Goal: Task Accomplishment & Management: Use online tool/utility

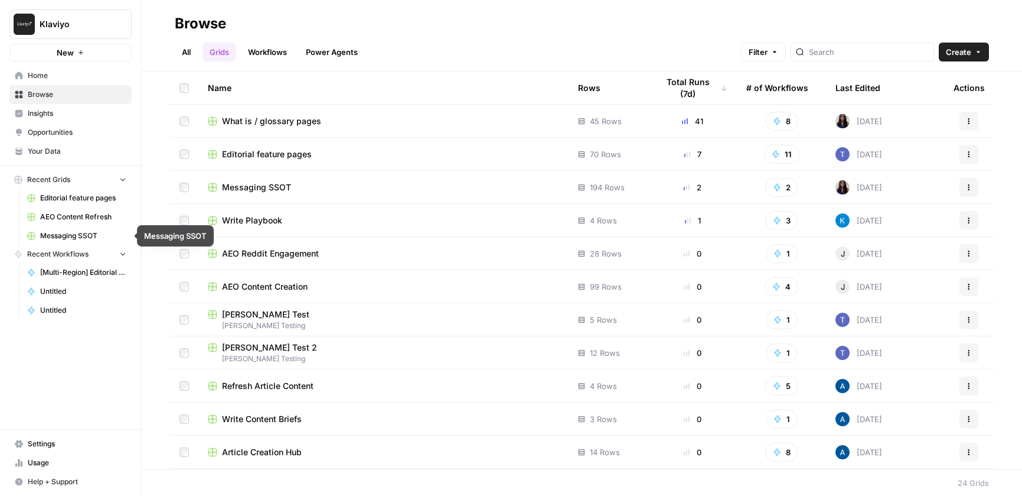
click at [95, 219] on span "AEO Content Refresh" at bounding box center [83, 216] width 86 height 11
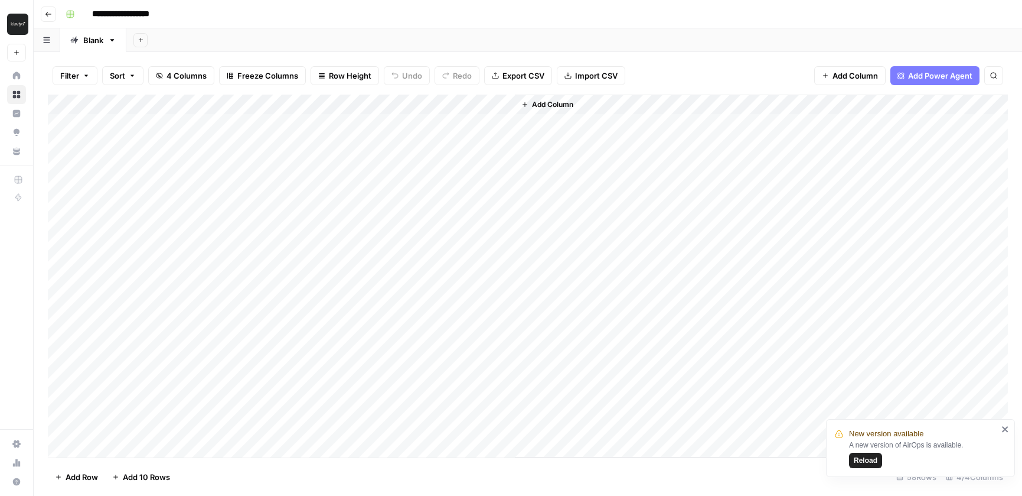
click at [385, 105] on div "Add Column" at bounding box center [528, 276] width 960 height 363
click at [385, 103] on div at bounding box center [355, 107] width 107 height 24
click at [416, 25] on header "**********" at bounding box center [528, 14] width 989 height 28
click at [416, 41] on div "Add Sheet" at bounding box center [574, 40] width 896 height 24
drag, startPoint x: 195, startPoint y: 103, endPoint x: 338, endPoint y: 102, distance: 143.5
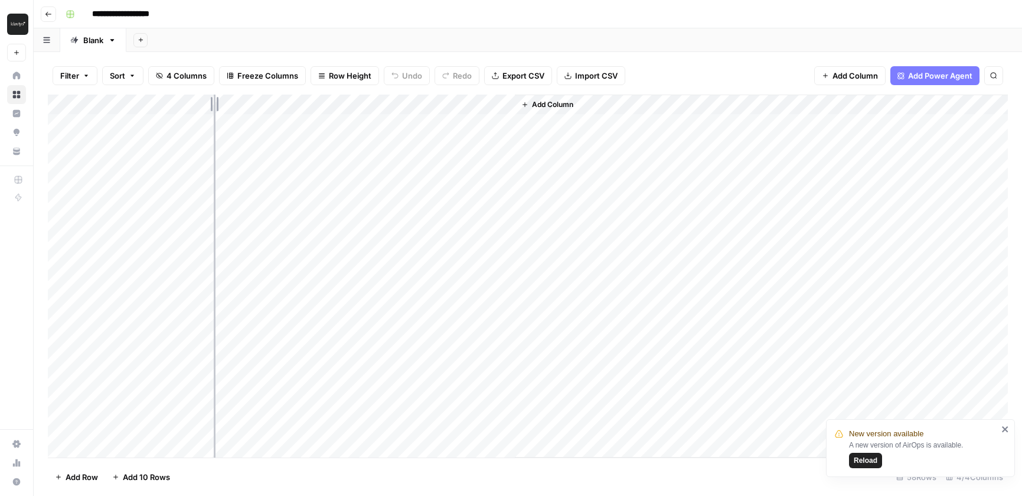
click at [338, 103] on div "Add Column" at bounding box center [528, 276] width 960 height 363
drag, startPoint x: 340, startPoint y: 102, endPoint x: 283, endPoint y: 98, distance: 56.8
click at [283, 98] on div "Add Column" at bounding box center [528, 276] width 960 height 363
drag, startPoint x: 285, startPoint y: 103, endPoint x: 359, endPoint y: 102, distance: 73.8
click at [360, 102] on div "Add Column" at bounding box center [528, 276] width 960 height 363
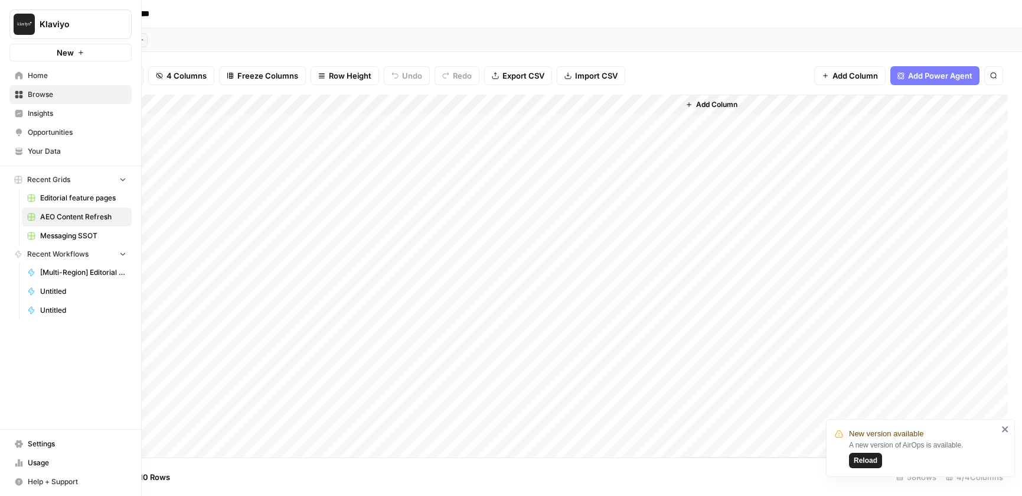
click at [82, 236] on span "Messaging SSOT" at bounding box center [83, 235] width 86 height 11
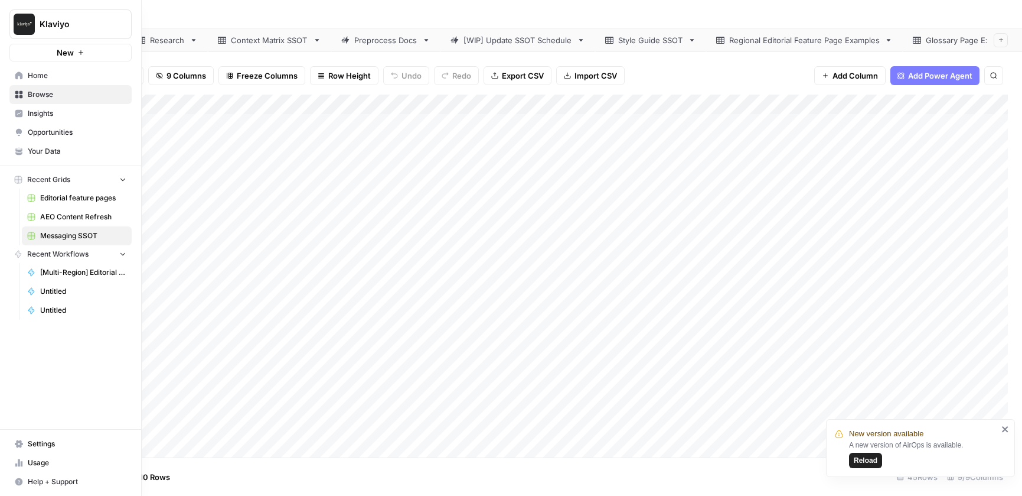
click at [50, 131] on span "Opportunities" at bounding box center [77, 132] width 99 height 11
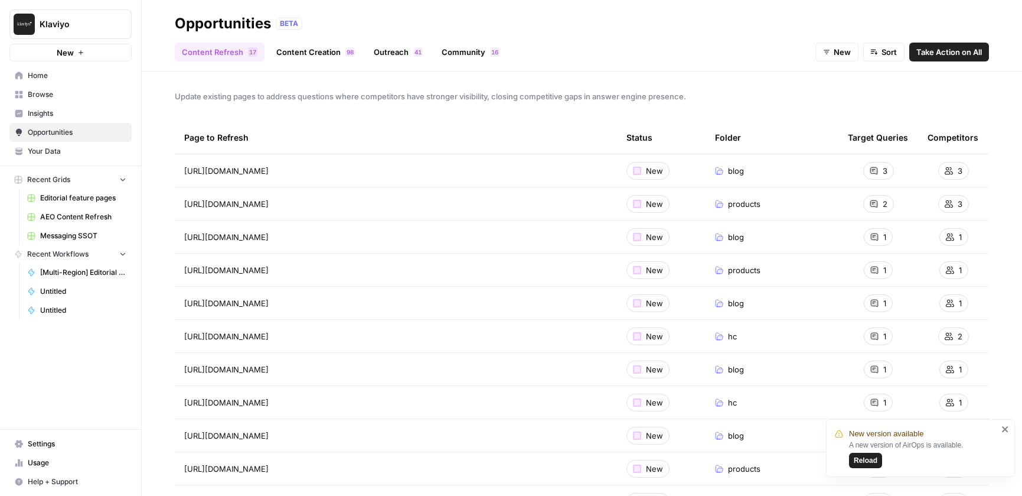
click at [51, 114] on span "Insights" at bounding box center [77, 113] width 99 height 11
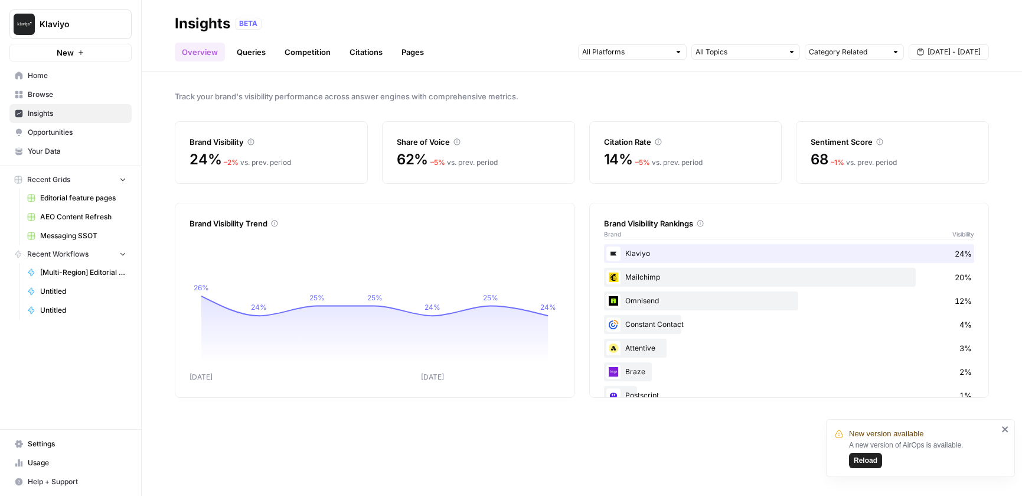
click at [74, 237] on span "Messaging SSOT" at bounding box center [83, 235] width 86 height 11
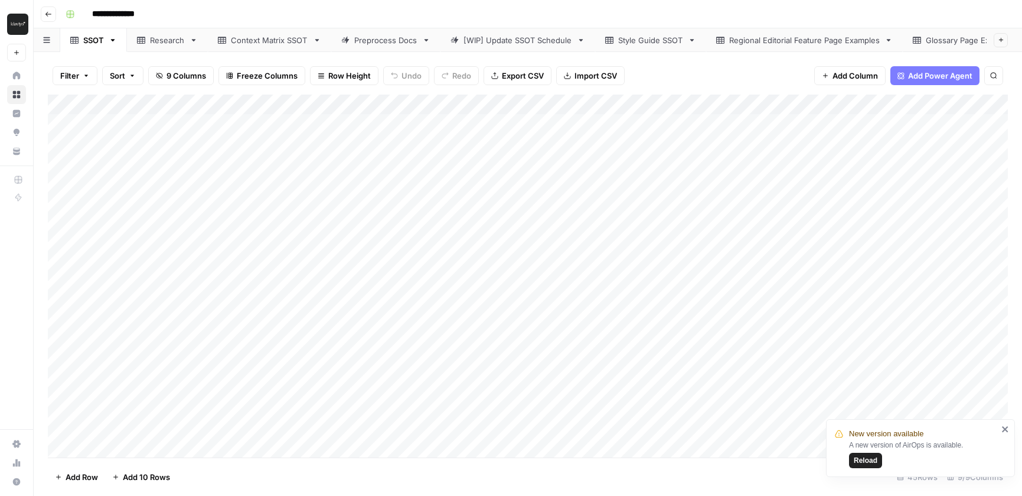
click at [382, 43] on div "Preprocess Docs" at bounding box center [385, 40] width 63 height 12
click at [84, 45] on div "SSOT" at bounding box center [93, 40] width 21 height 12
click at [62, 240] on div "Add Column" at bounding box center [528, 276] width 960 height 363
click at [60, 259] on div "Add Column" at bounding box center [528, 276] width 960 height 363
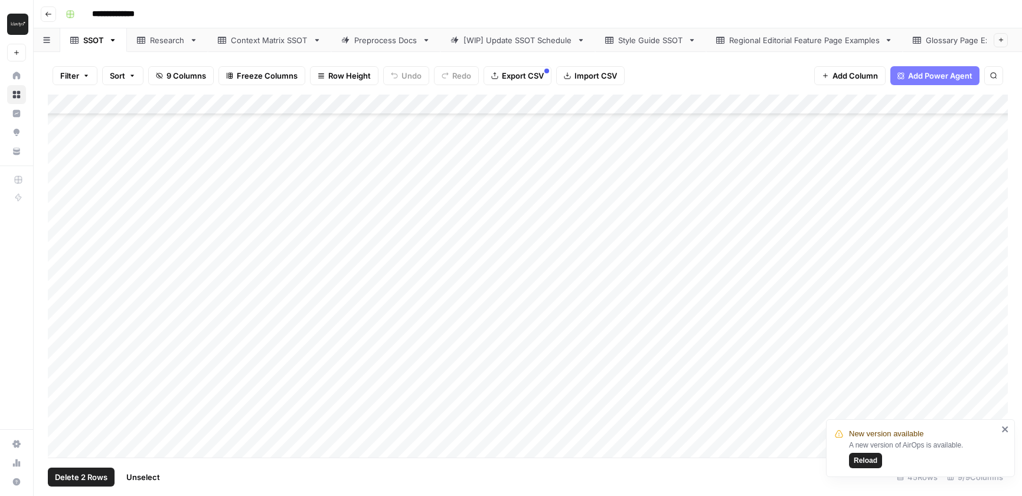
click at [61, 279] on div "Add Column" at bounding box center [528, 276] width 960 height 363
click at [65, 299] on div "Add Column" at bounding box center [528, 276] width 960 height 363
click at [63, 318] on div "Add Column" at bounding box center [528, 276] width 960 height 363
click at [62, 299] on div "Add Column" at bounding box center [528, 276] width 960 height 363
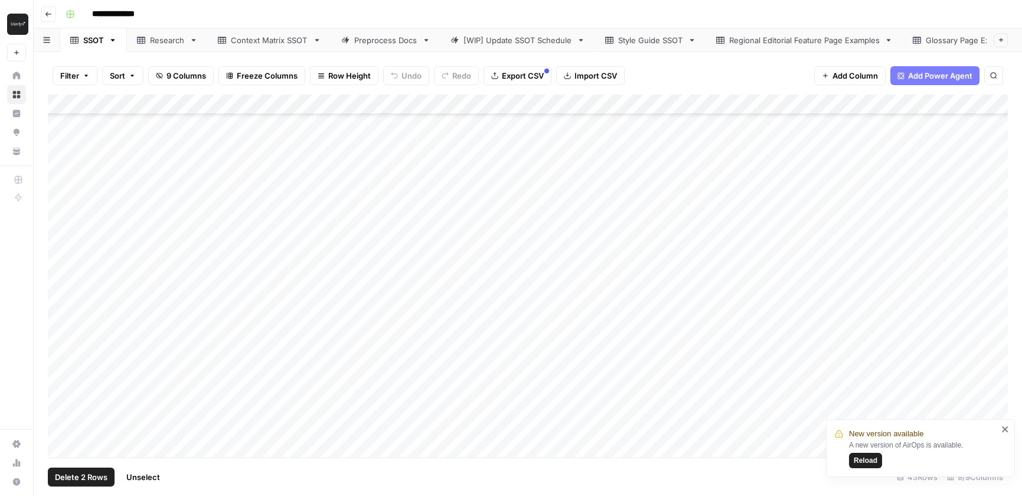
click at [61, 276] on div "Add Column" at bounding box center [528, 276] width 960 height 363
click at [61, 256] on div "Add Column" at bounding box center [528, 276] width 960 height 363
click at [61, 238] on div "Add Column" at bounding box center [528, 276] width 960 height 363
click at [582, 103] on div "Add Column" at bounding box center [528, 276] width 960 height 363
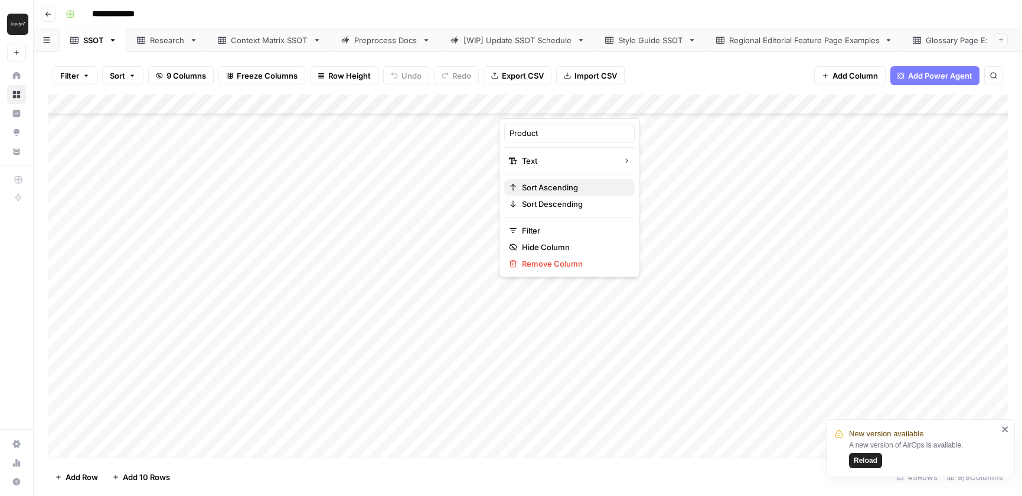
click at [571, 186] on span "Sort Ascending" at bounding box center [573, 187] width 103 height 12
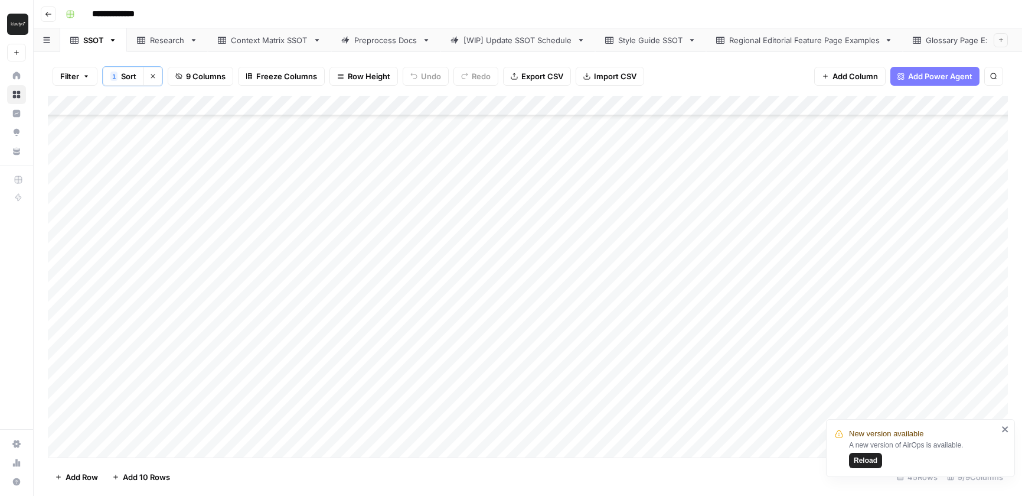
scroll to position [0, 0]
click at [754, 70] on div "Filter 1 Sort Clear sorts 9 Columns Freeze Columns Row Height Undo Redo Export …" at bounding box center [528, 76] width 960 height 39
click at [63, 125] on div "Add Column" at bounding box center [528, 276] width 960 height 361
click at [83, 479] on span "Delete 1 Row" at bounding box center [78, 477] width 47 height 12
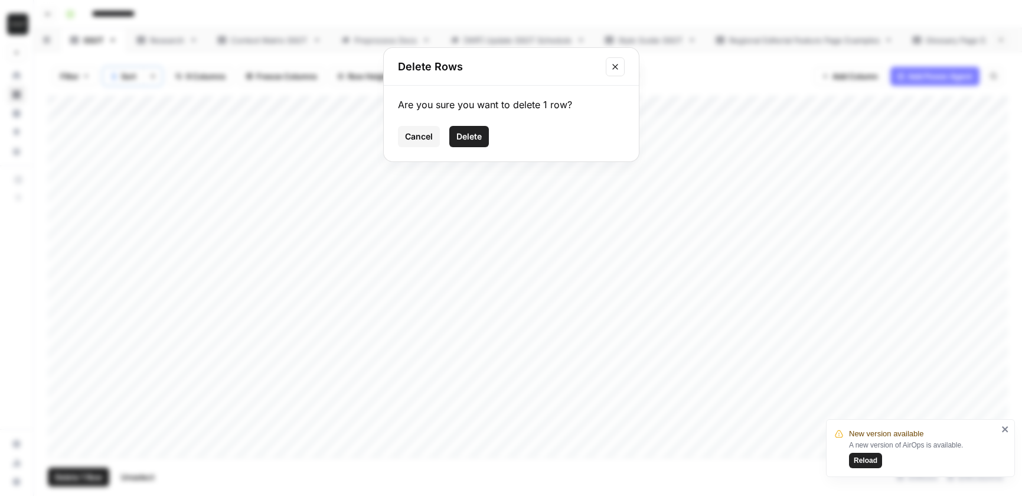
click at [475, 139] on span "Delete" at bounding box center [469, 137] width 25 height 12
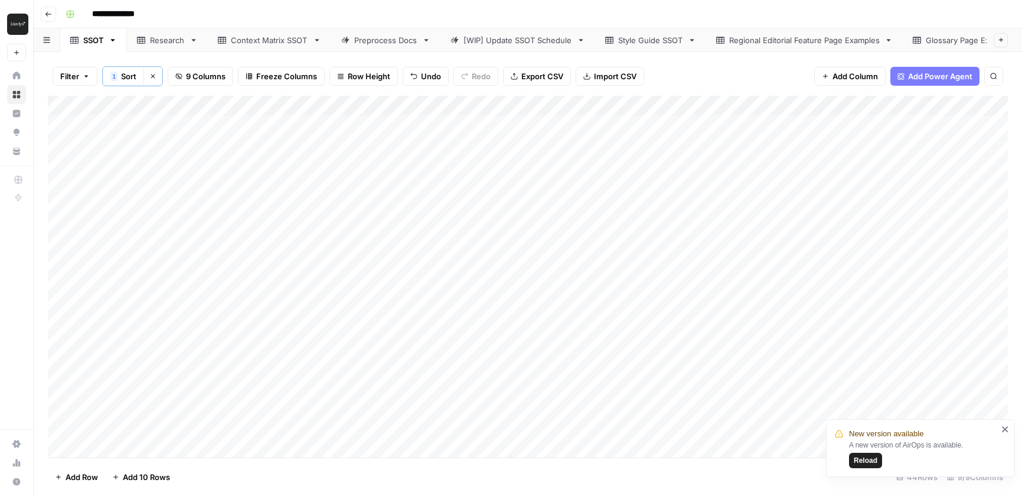
click at [62, 226] on div "Add Column" at bounding box center [528, 276] width 960 height 361
click at [89, 473] on span "Delete 1 Row" at bounding box center [78, 477] width 47 height 12
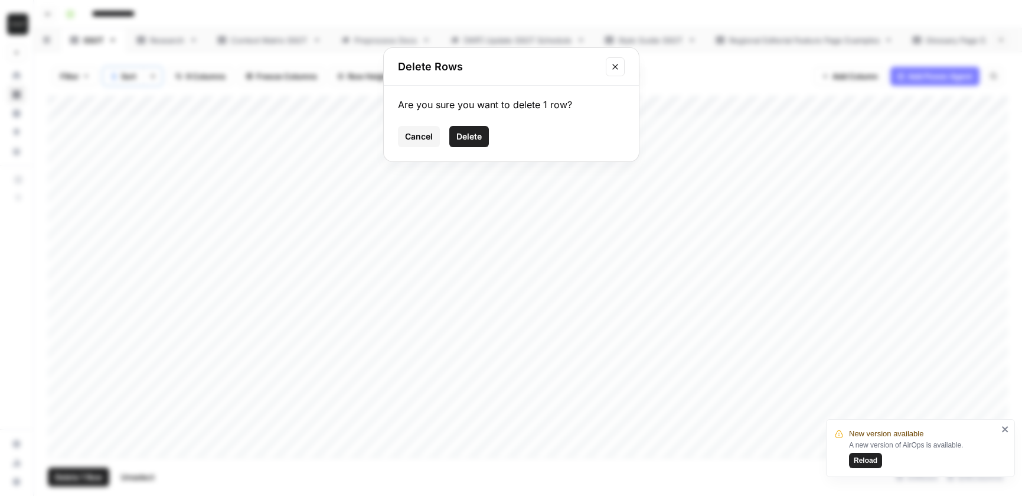
click at [476, 133] on span "Delete" at bounding box center [469, 137] width 25 height 12
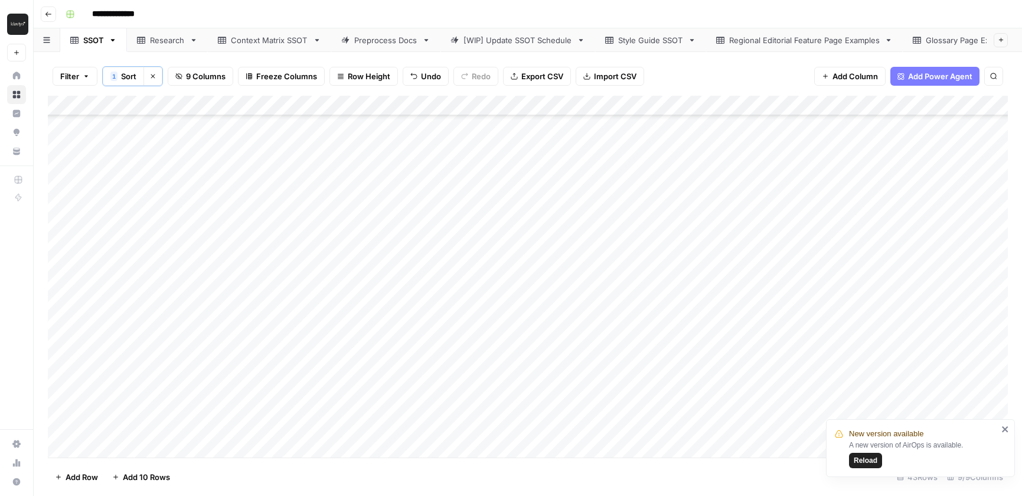
scroll to position [541, 0]
